Goal: Complete application form

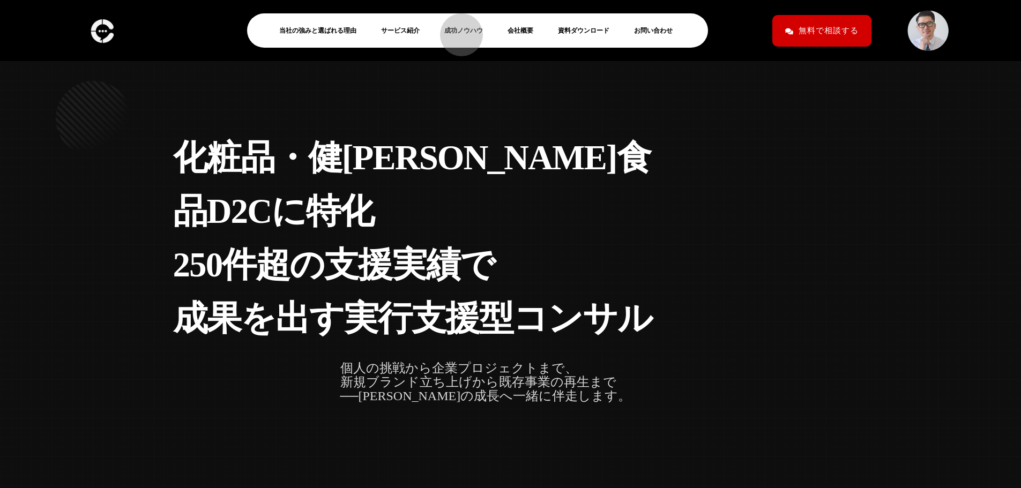
click at [456, 29] on link "成功ノウハウ" at bounding box center [467, 30] width 47 height 13
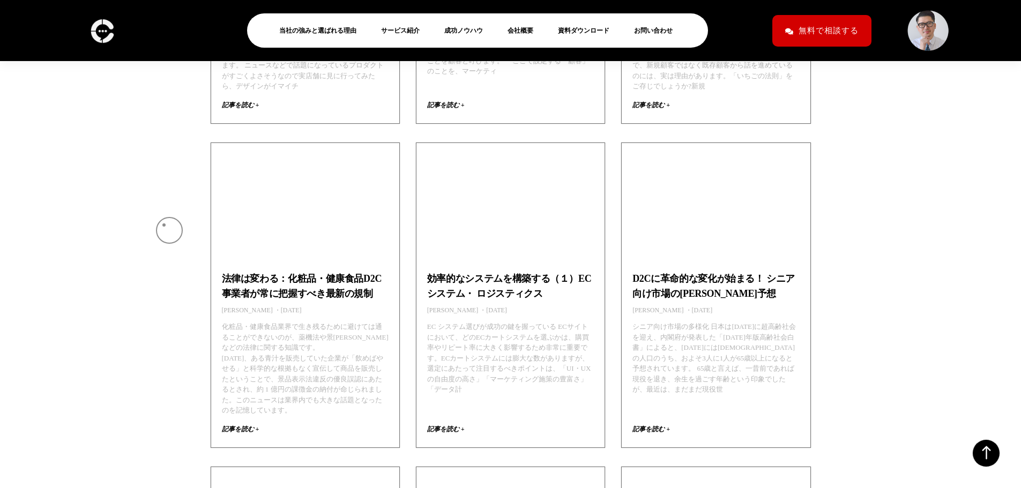
scroll to position [4876, 0]
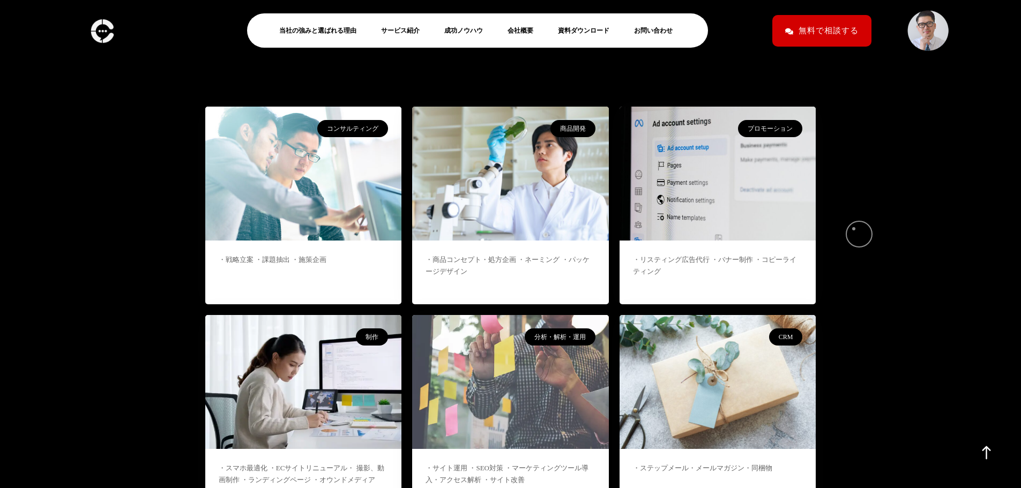
scroll to position [6454, 0]
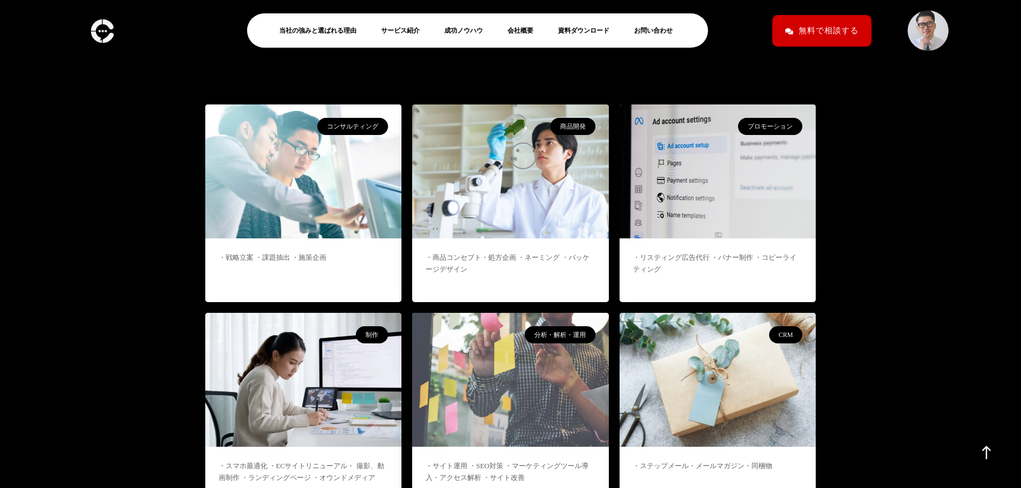
click at [518, 239] on div "・商品コンセプト・処方企画 ・ネーミング ・パッケージデザイン" at bounding box center [510, 271] width 197 height 64
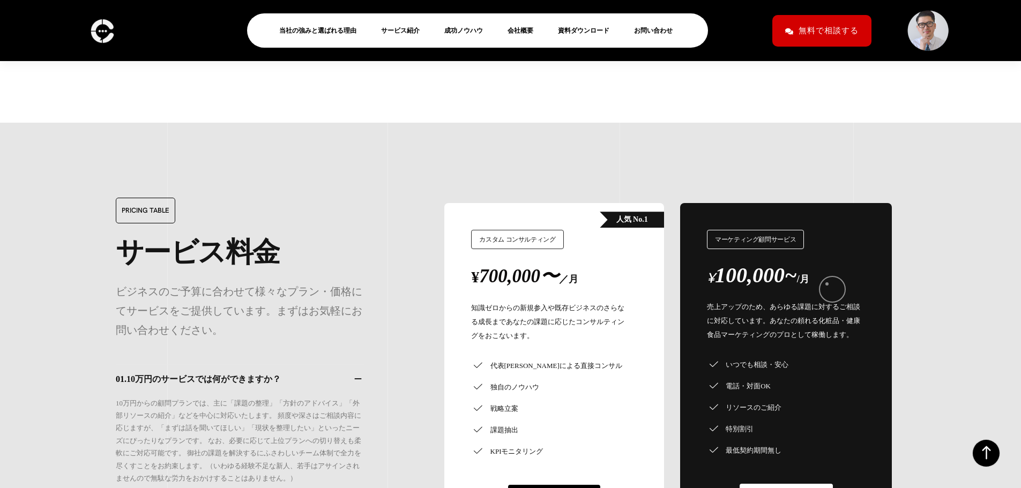
scroll to position [8994, 0]
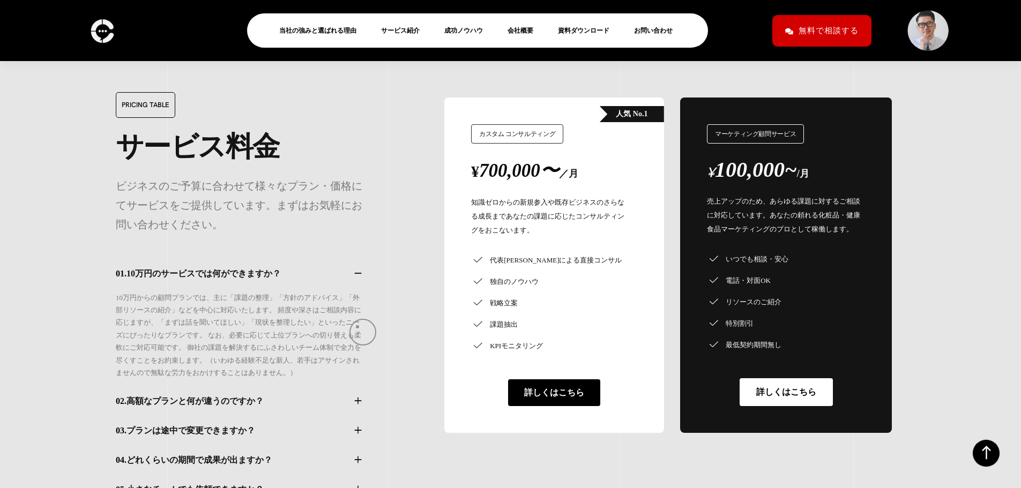
scroll to position [9102, 0]
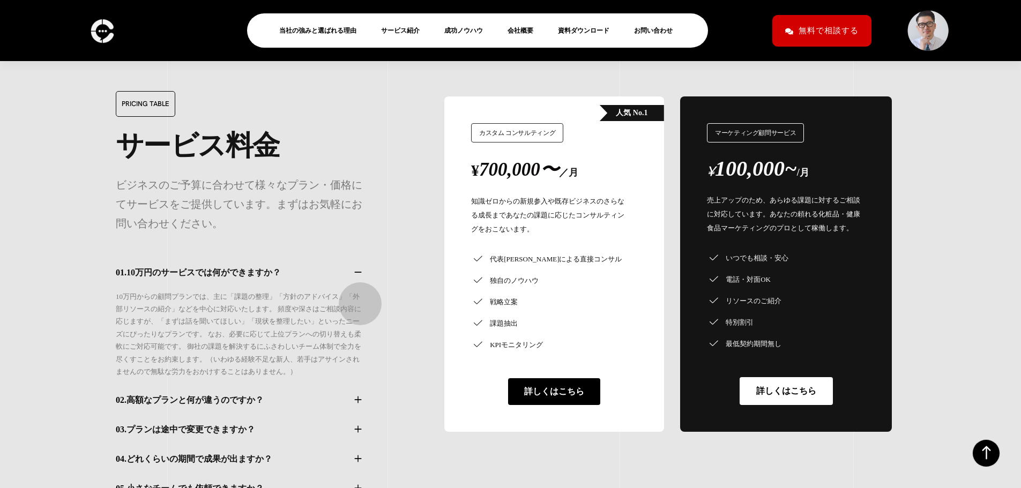
click at [355, 396] on icon "button" at bounding box center [358, 400] width 12 height 9
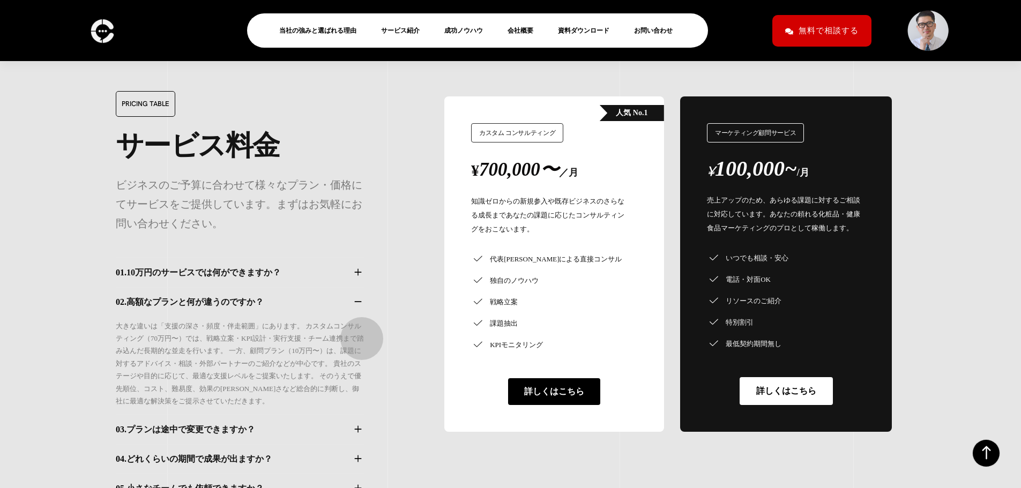
click at [356, 425] on icon "button" at bounding box center [358, 429] width 12 height 9
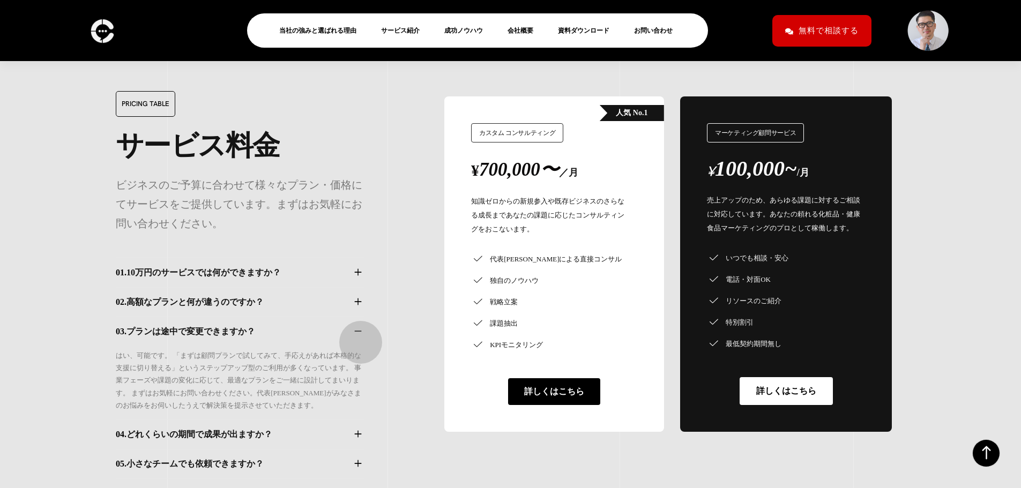
click at [355, 430] on icon "button" at bounding box center [358, 434] width 12 height 9
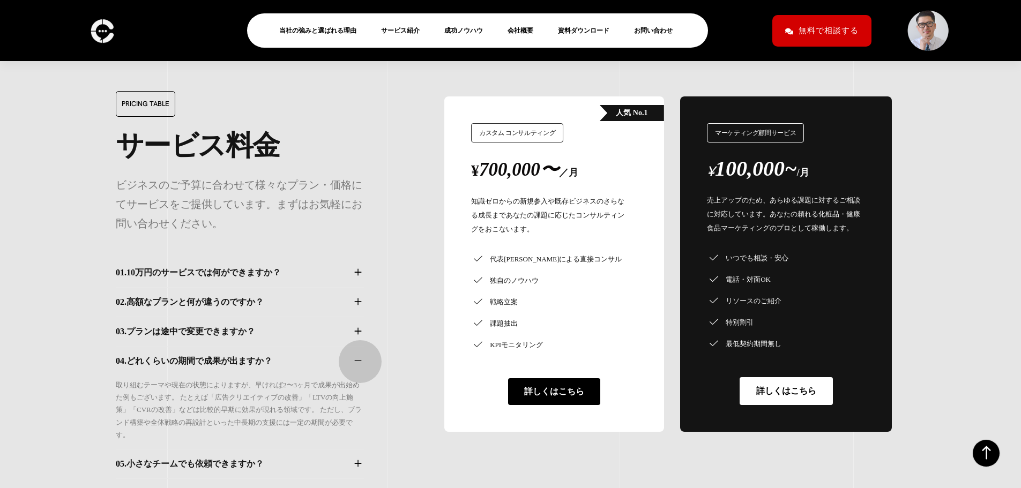
click at [355, 459] on icon "button" at bounding box center [358, 463] width 12 height 9
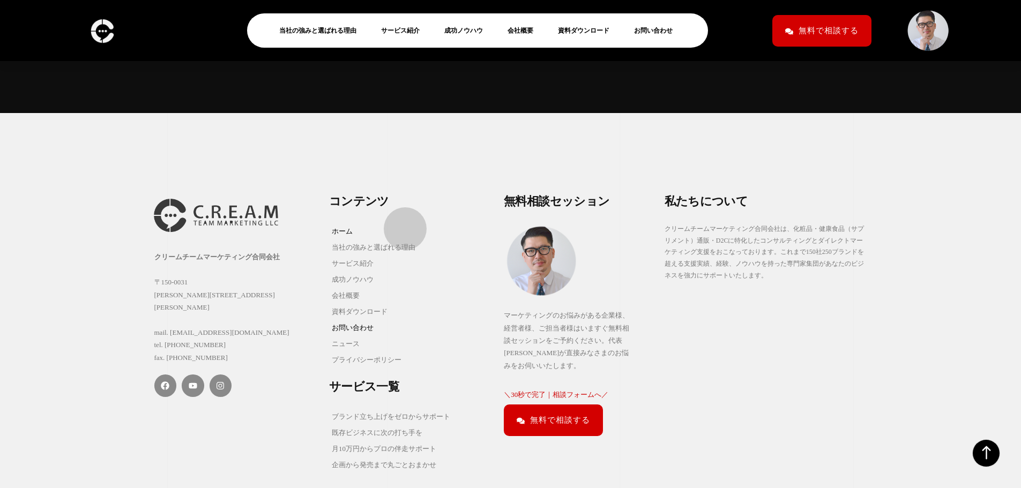
scroll to position [10547, 0]
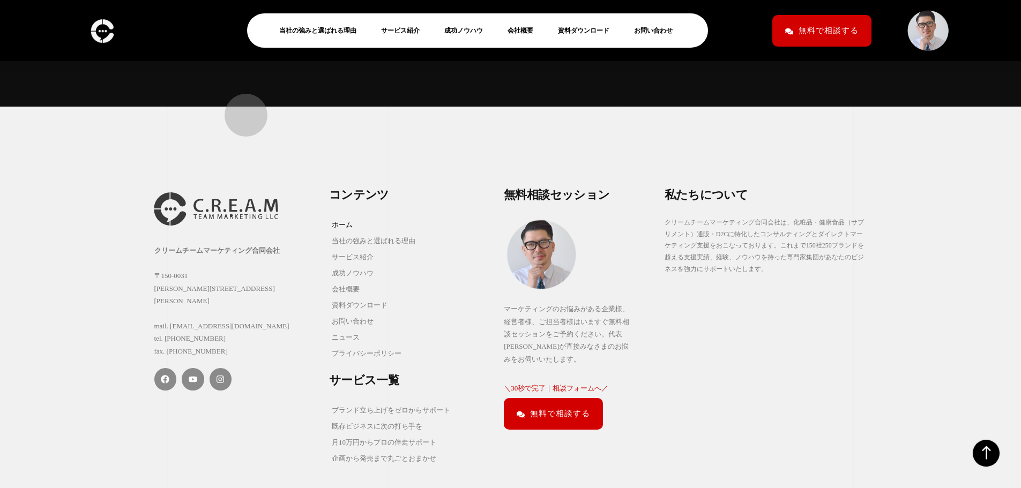
click at [241, 187] on img at bounding box center [216, 209] width 134 height 44
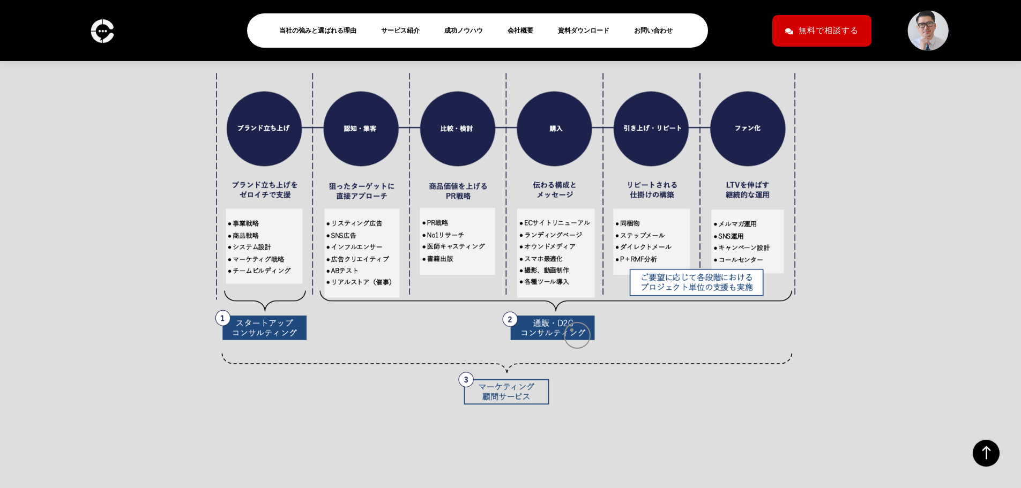
scroll to position [1422, 0]
click at [568, 334] on img at bounding box center [510, 236] width 611 height 350
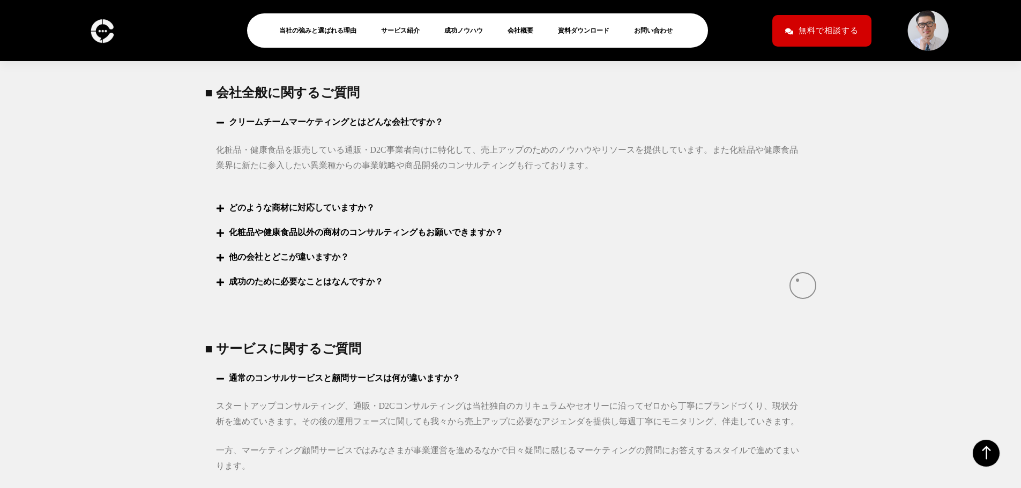
scroll to position [4112, 0]
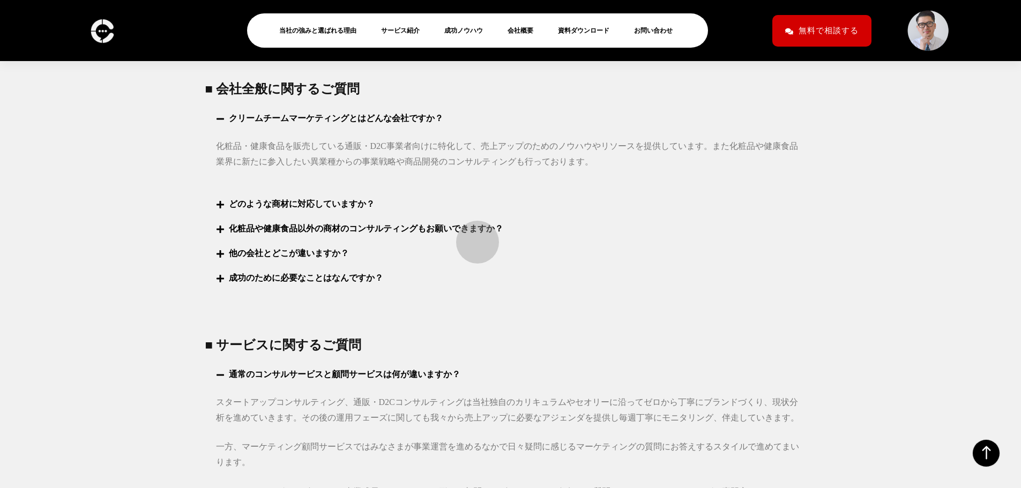
click at [472, 233] on link "化粧品や健康食品以外の商材のコンサルティングもお願いできますか？" at bounding box center [366, 228] width 274 height 9
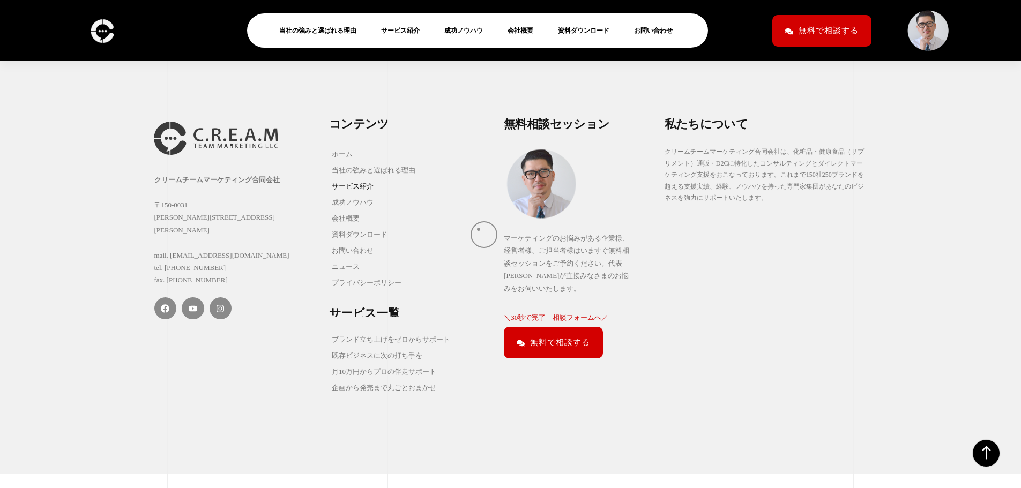
scroll to position [5405, 0]
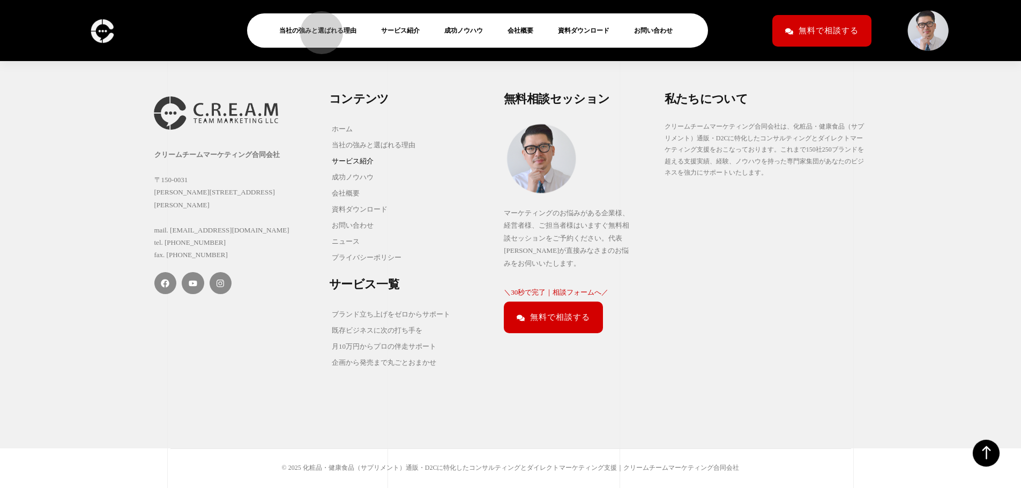
click at [316, 27] on link "当社の強みと選ばれる理由" at bounding box center [322, 30] width 86 height 13
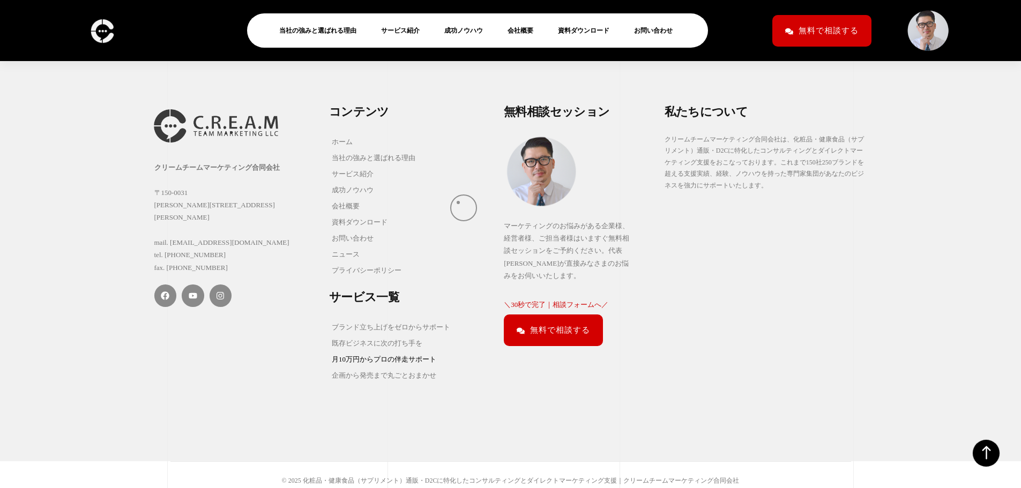
scroll to position [4669, 0]
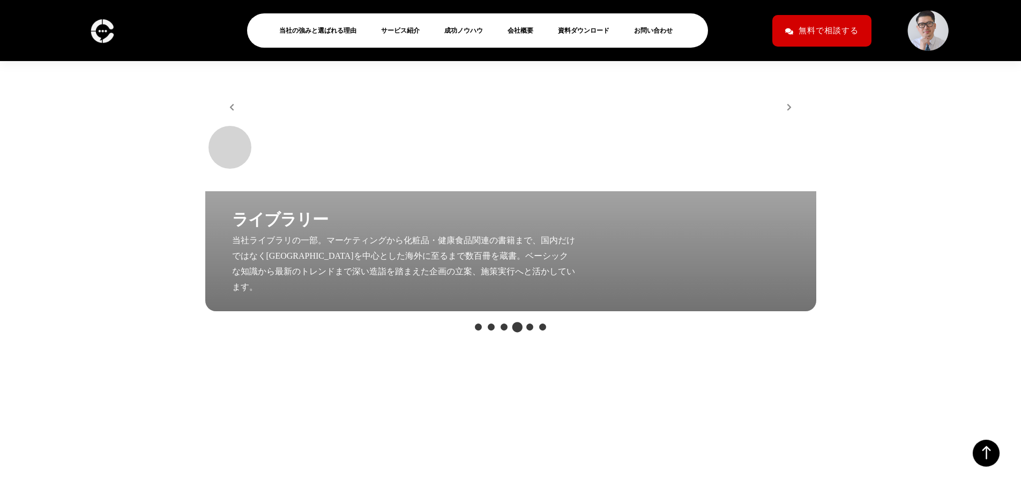
scroll to position [2758, 0]
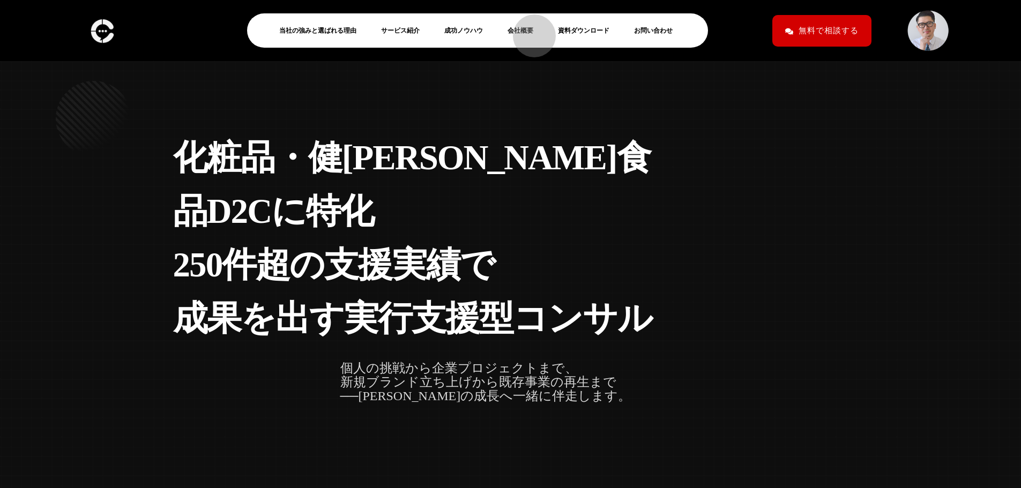
click at [529, 31] on link "会社概要" at bounding box center [525, 30] width 34 height 13
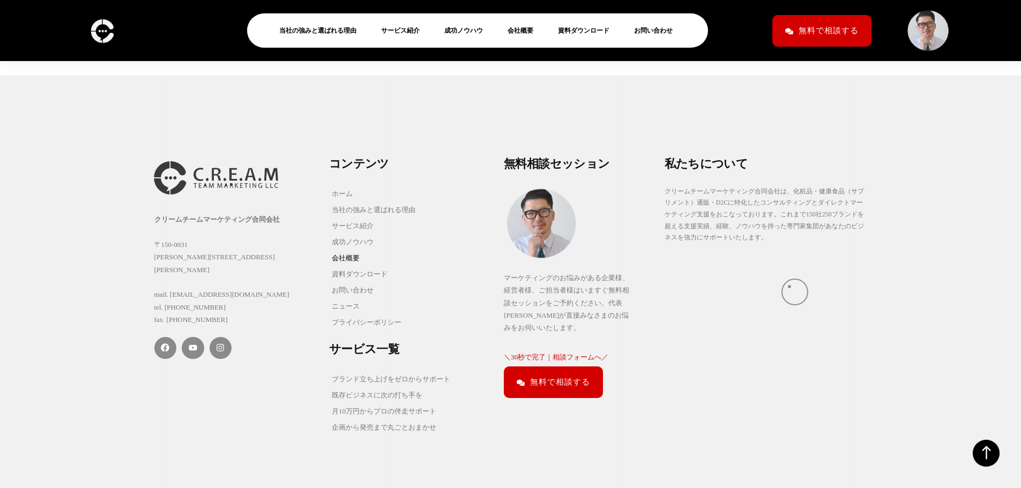
scroll to position [6058, 0]
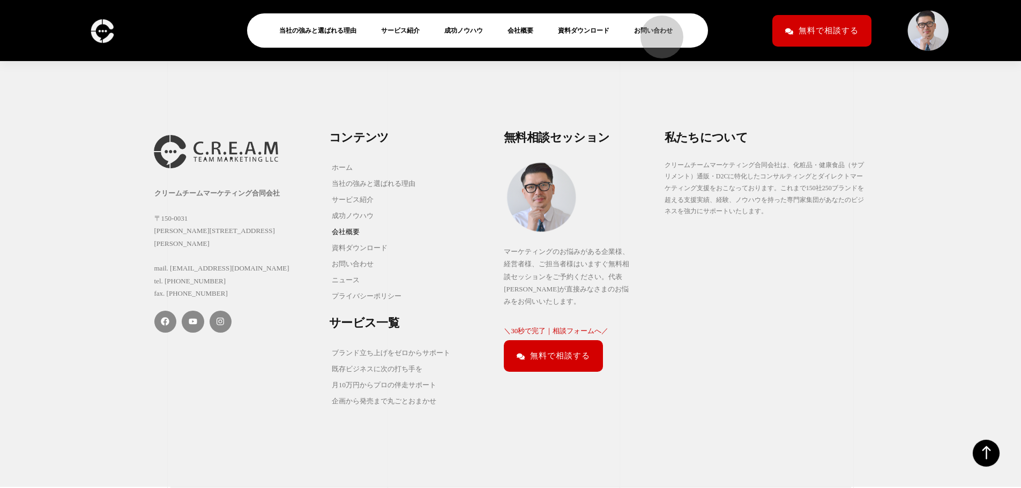
click at [657, 32] on link "お問い合わせ" at bounding box center [657, 30] width 47 height 13
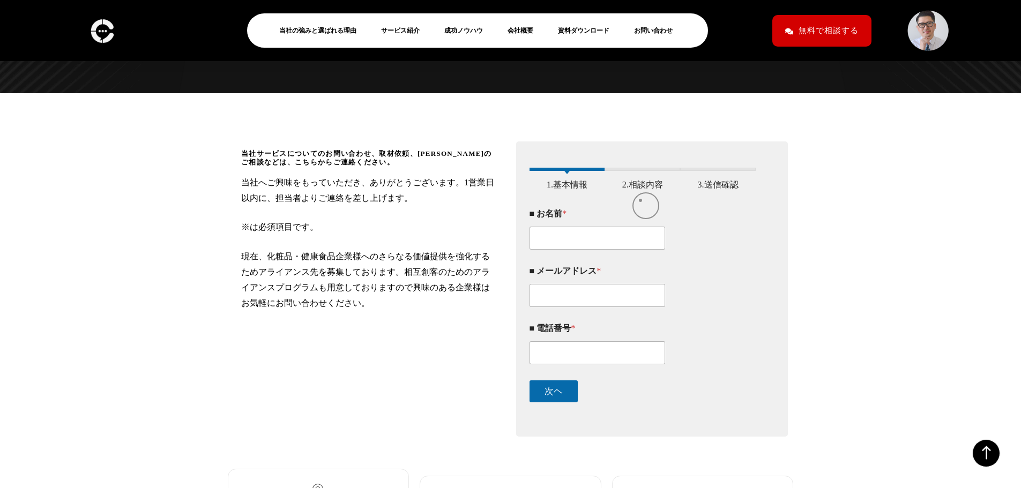
scroll to position [120, 0]
click at [643, 173] on span at bounding box center [642, 171] width 5 height 3
click at [567, 410] on div "次ヘ" at bounding box center [643, 391] width 227 height 38
click at [564, 402] on button "次ヘ" at bounding box center [554, 391] width 48 height 22
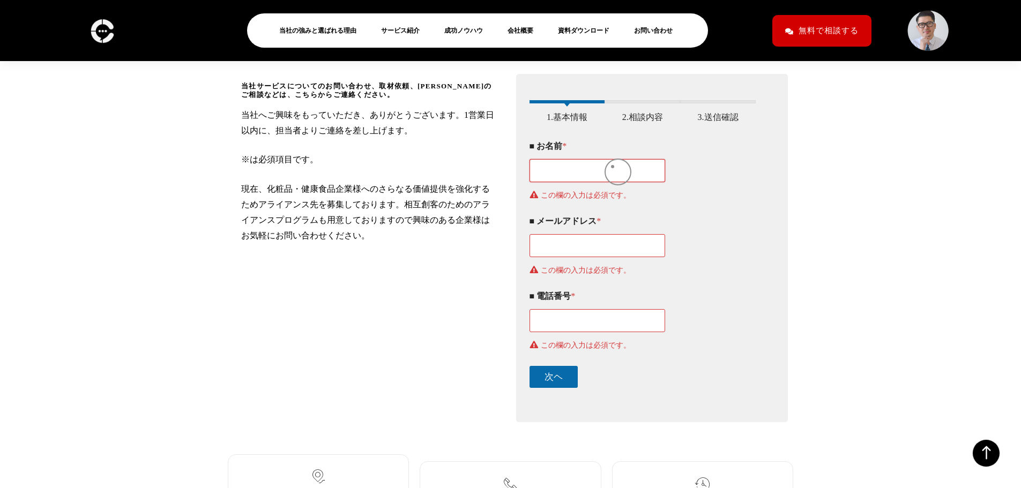
click at [613, 167] on div "■ お名前 * この欄の入力は必須です。" at bounding box center [643, 170] width 227 height 75
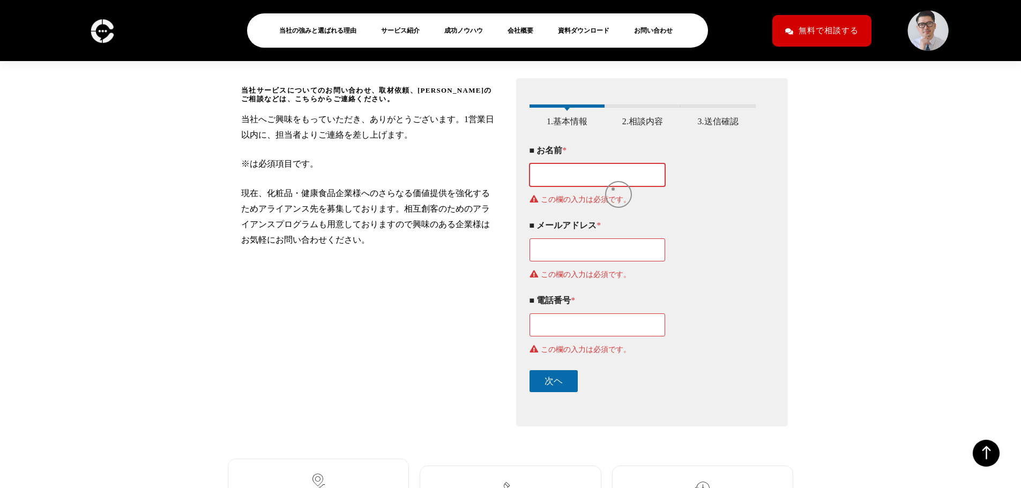
click at [613, 187] on input "■ お名前 *" at bounding box center [598, 174] width 136 height 23
type input "あ"
click at [726, 220] on div "■ お名前 * あ この欄の入力は必須です。 ■ メールアドレス * この欄の入力は必須です。 ■ 電話番号 * この欄の入力は必須です。 次ヘ" at bounding box center [643, 268] width 227 height 263
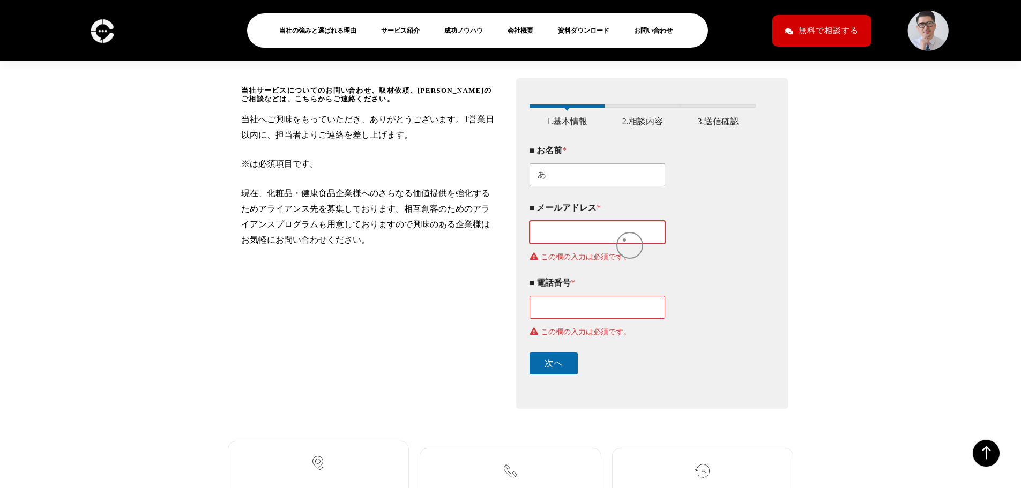
click at [624, 240] on input "■ メールアドレス *" at bounding box center [598, 232] width 136 height 23
click at [726, 270] on div "■ メールアドレス * a 有効なメールアドレスを入力してください。" at bounding box center [643, 232] width 227 height 75
click at [571, 241] on input "a" at bounding box center [598, 232] width 136 height 23
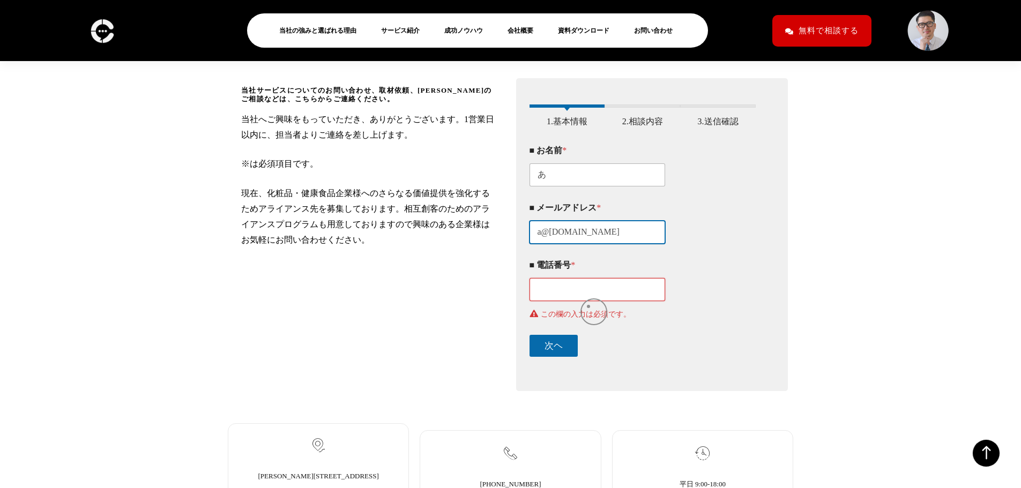
type input "a@gmail.com"
click at [590, 301] on input "■ 電話番号 *" at bounding box center [598, 289] width 136 height 23
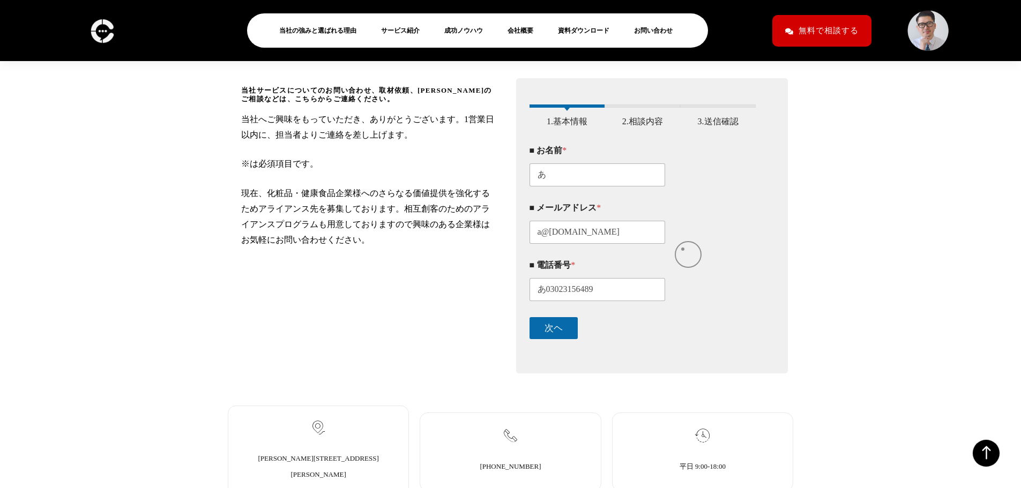
click at [684, 249] on div "■ メールアドレス * a@gmail.com" at bounding box center [643, 223] width 227 height 57
click at [546, 299] on input "あ03023156489" at bounding box center [598, 289] width 136 height 23
type input "03023156489"
click at [553, 333] on button "次ヘ" at bounding box center [554, 328] width 48 height 22
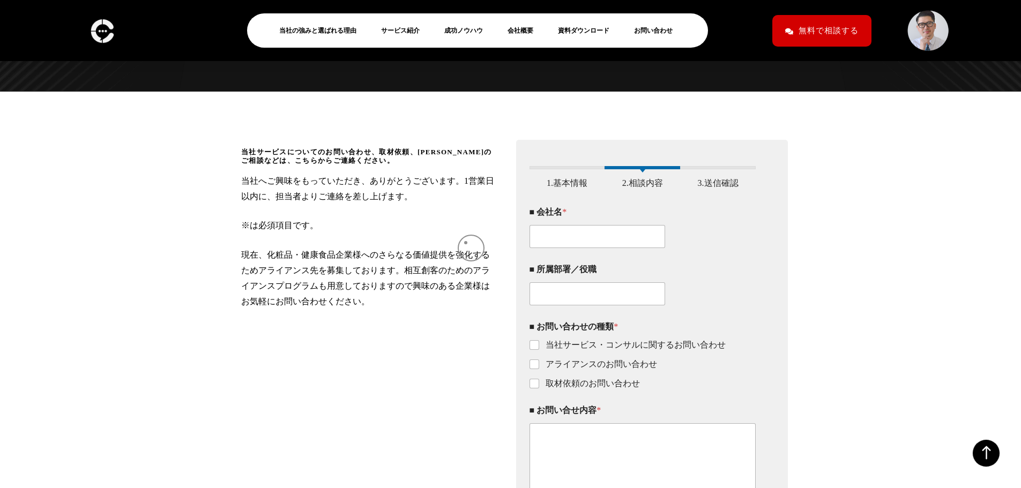
scroll to position [0, 0]
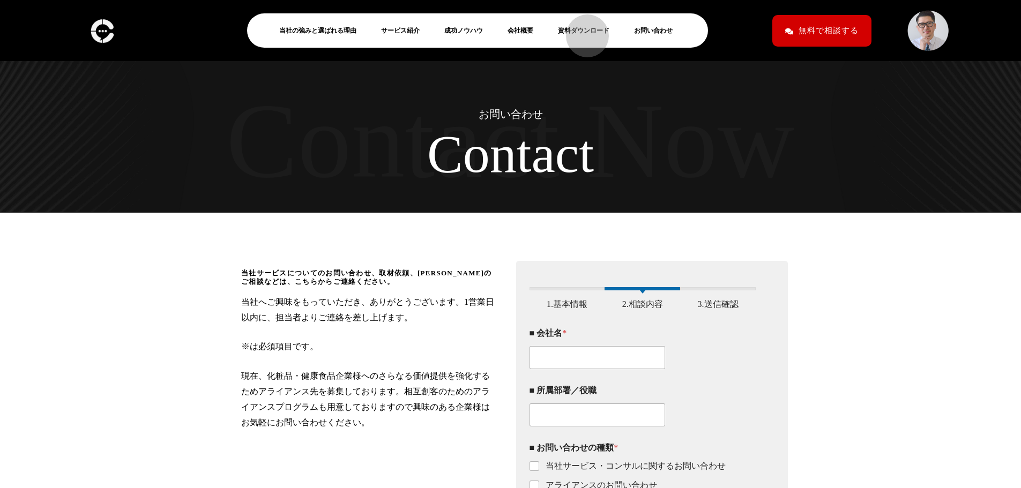
click at [582, 31] on link "資料ダウンロード" at bounding box center [588, 30] width 60 height 13
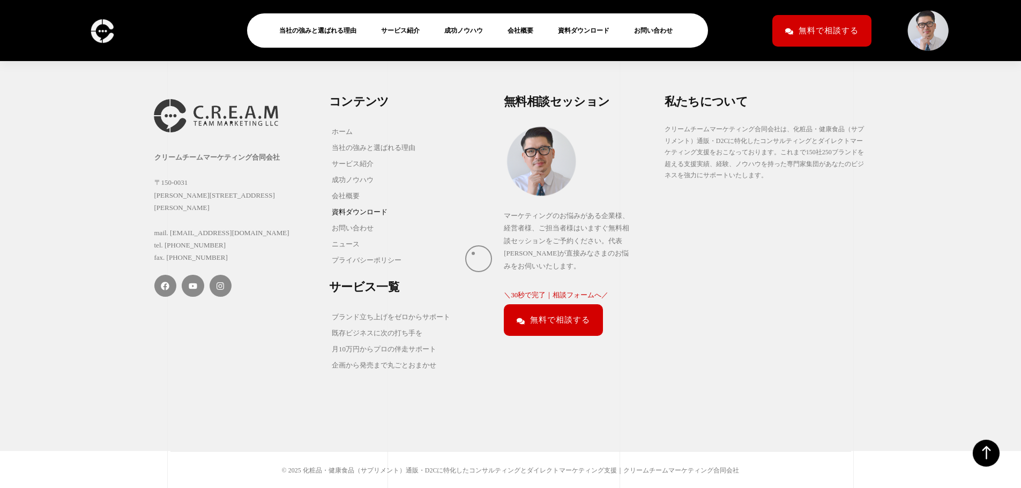
scroll to position [798, 0]
